Goal: Find specific page/section: Find specific page/section

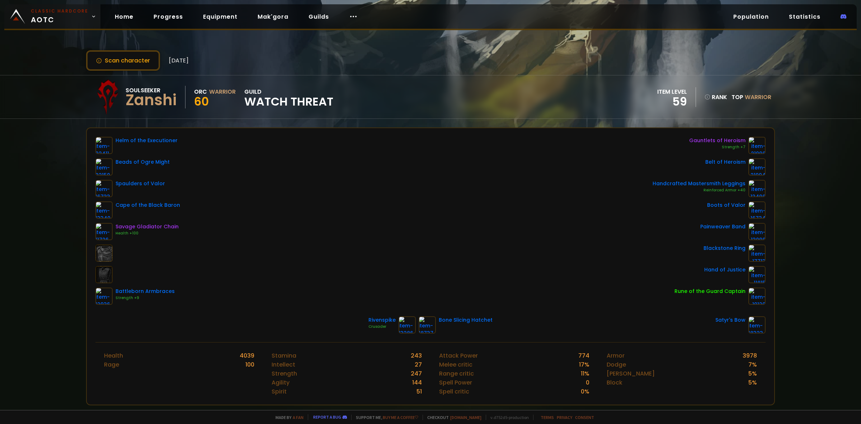
click at [54, 17] on span "Classic Hardcore AOTC" at bounding box center [59, 16] width 57 height 17
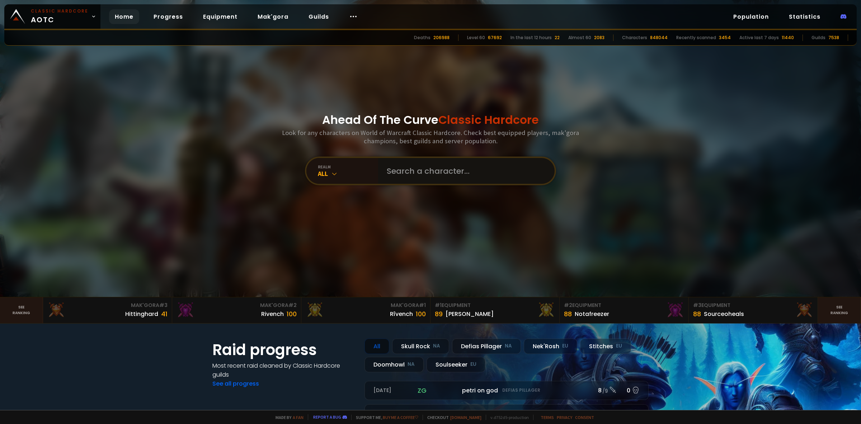
click at [422, 177] on input "text" at bounding box center [465, 171] width 164 height 26
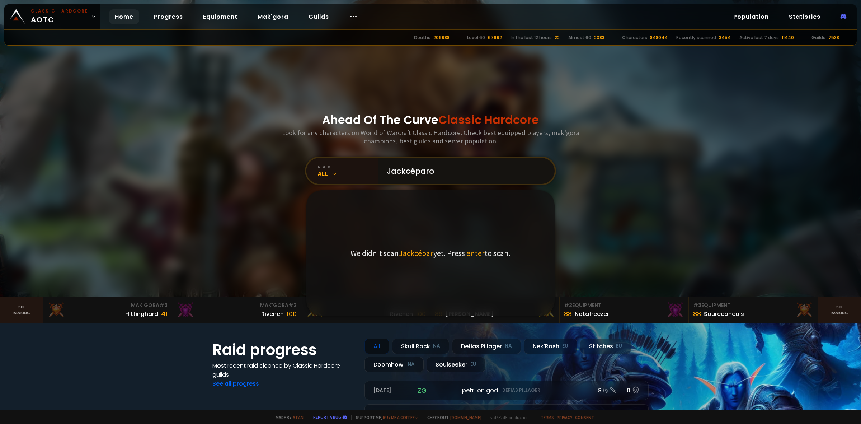
type input "Jackcéparou"
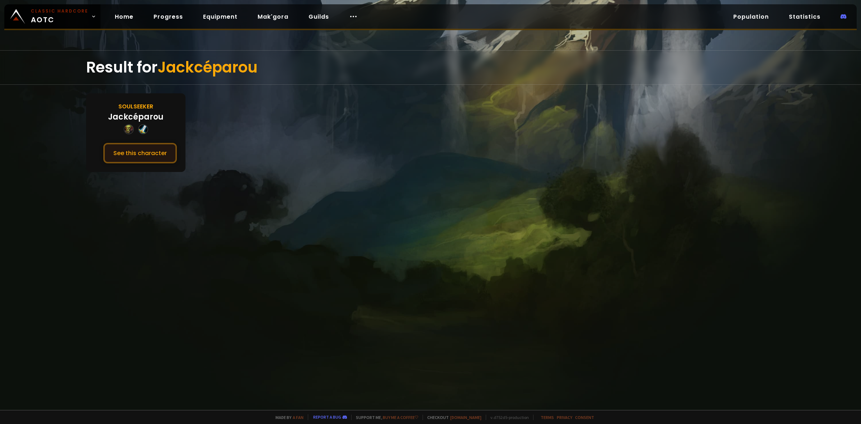
click at [139, 145] on button "See this character" at bounding box center [140, 153] width 74 height 20
